Goal: Download file/media

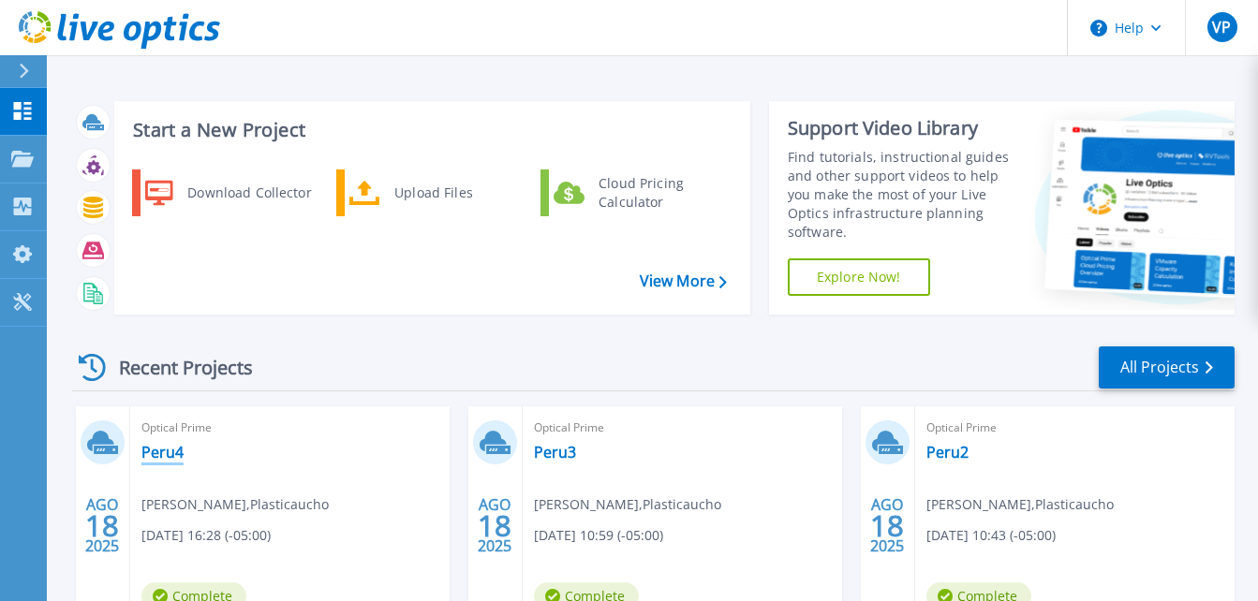
click at [154, 448] on link "Peru4" at bounding box center [162, 452] width 42 height 19
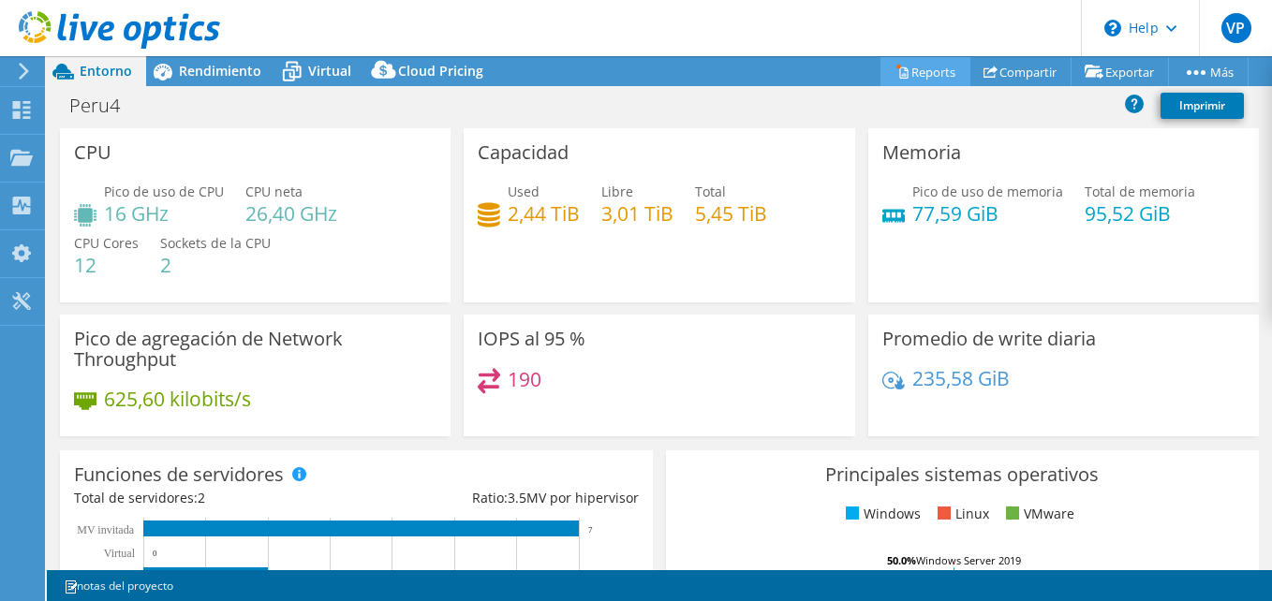
click at [919, 69] on link "Reports" at bounding box center [926, 71] width 90 height 29
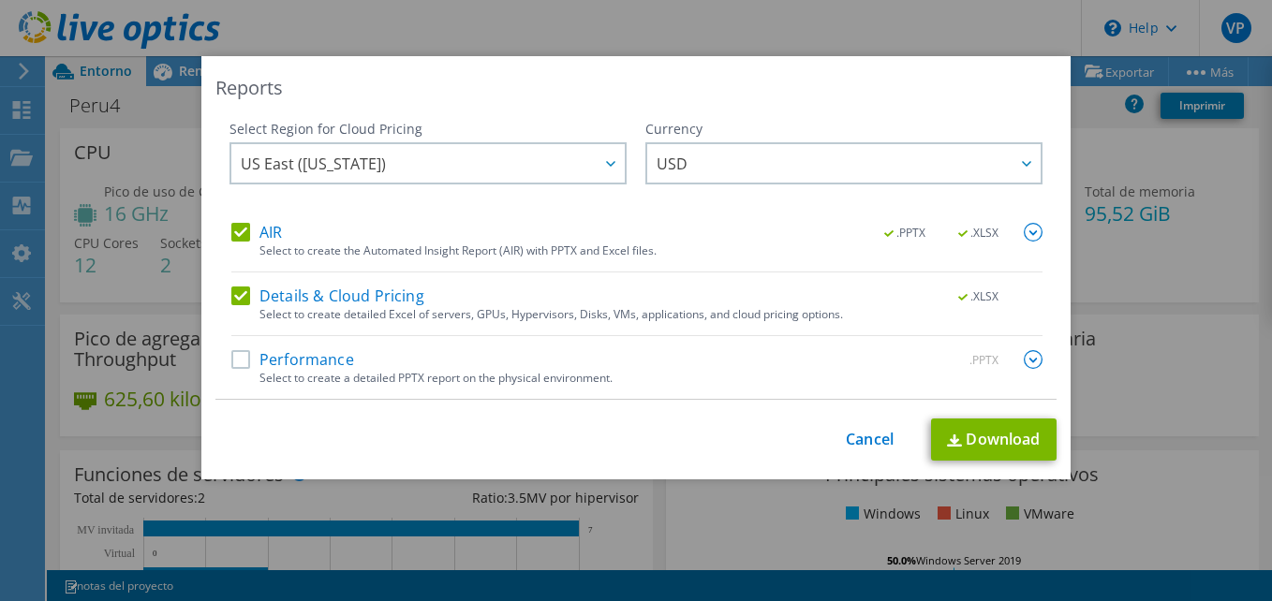
click at [231, 369] on div "Performance .PPTX" at bounding box center [636, 361] width 811 height 22
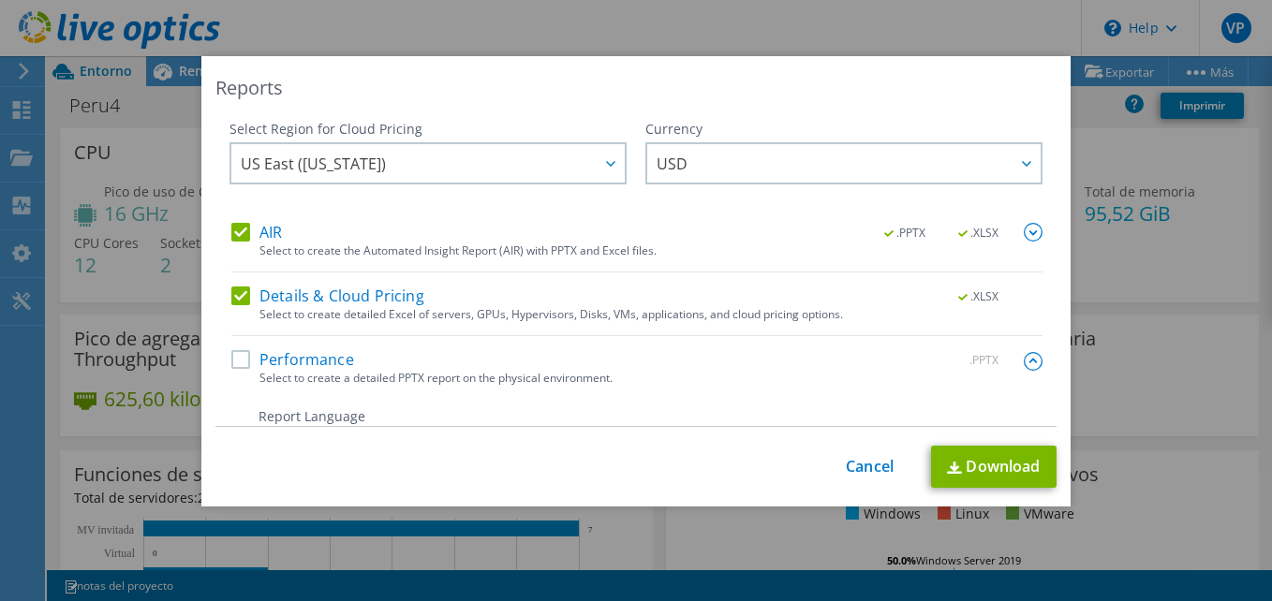
click at [232, 363] on label "Performance" at bounding box center [292, 359] width 123 height 19
click at [0, 0] on input "Performance" at bounding box center [0, 0] width 0 height 0
click at [989, 459] on link "Download" at bounding box center [994, 467] width 126 height 42
